Goal: Find specific page/section: Find specific page/section

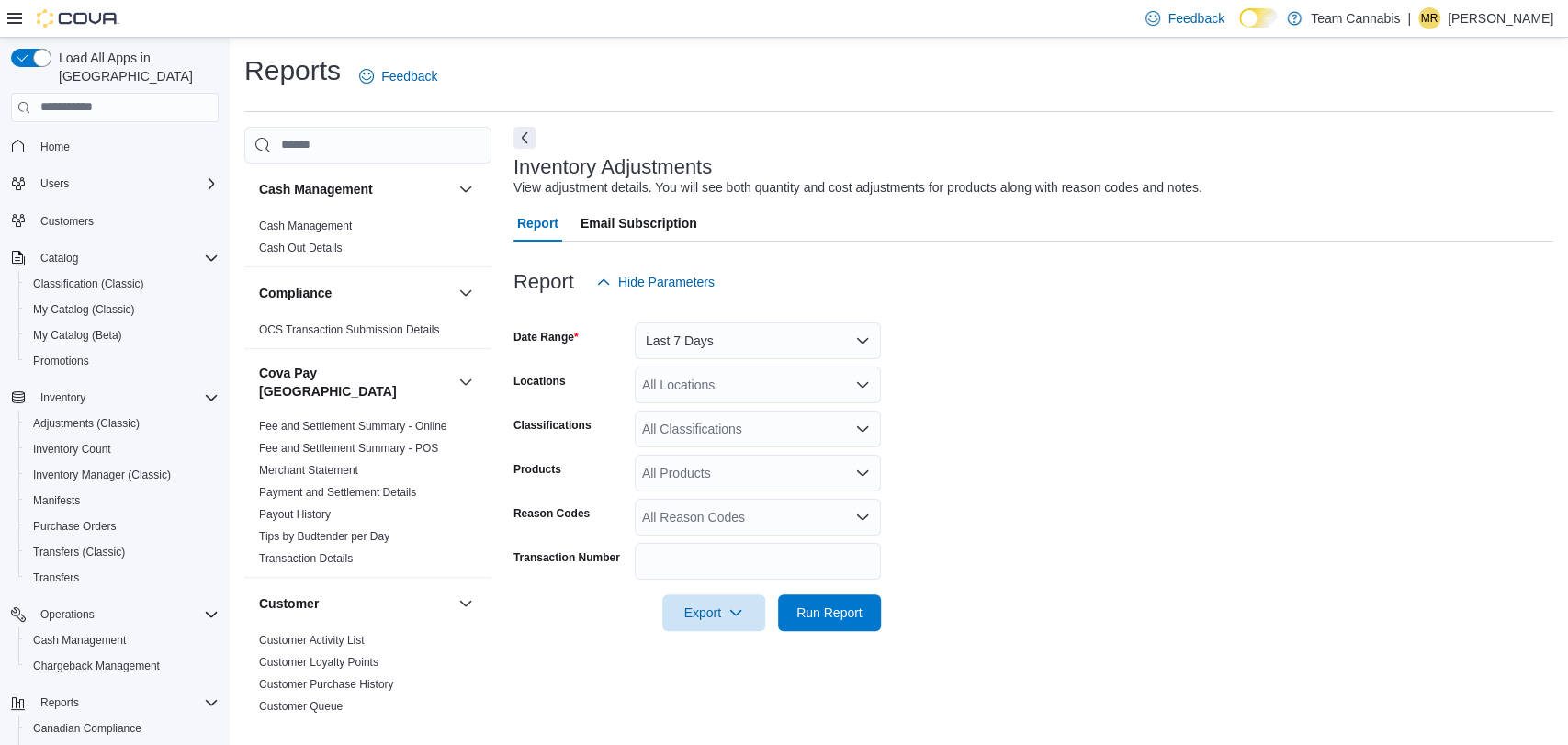
scroll to position [714, 0]
